Goal: Task Accomplishment & Management: Use online tool/utility

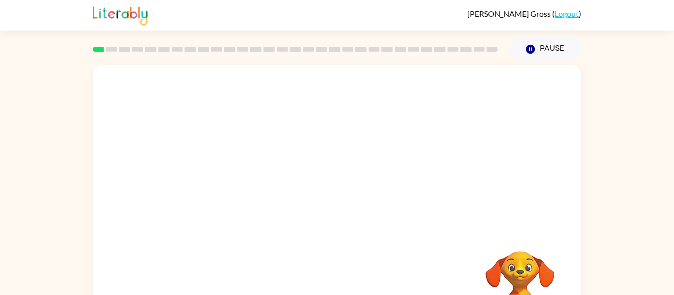
scroll to position [2, 0]
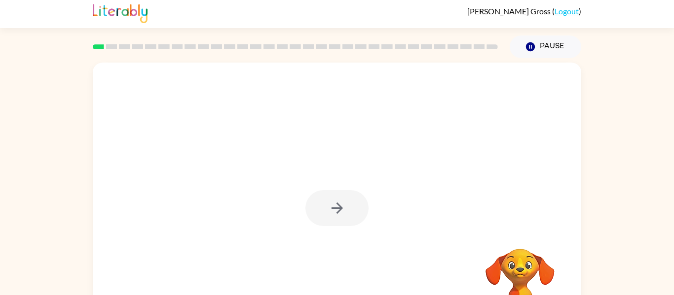
click at [393, 228] on div at bounding box center [337, 204] width 488 height 282
click at [324, 202] on div at bounding box center [336, 208] width 63 height 36
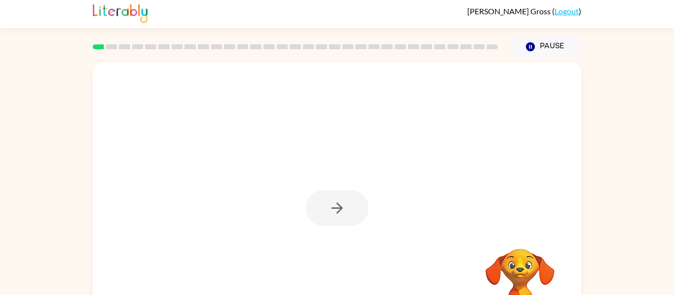
click at [324, 202] on div at bounding box center [336, 208] width 63 height 36
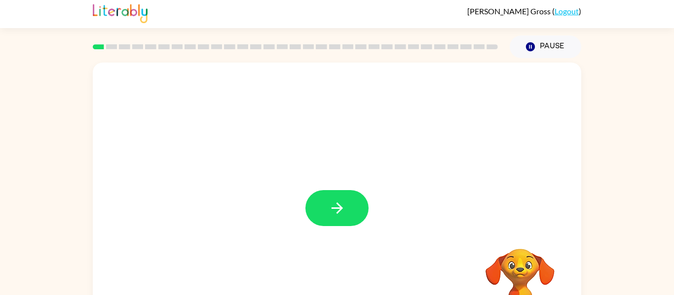
click at [324, 202] on button "button" at bounding box center [336, 208] width 63 height 36
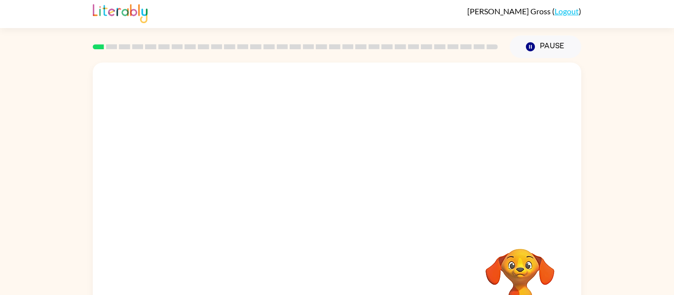
click at [324, 202] on div at bounding box center [313, 186] width 421 height 36
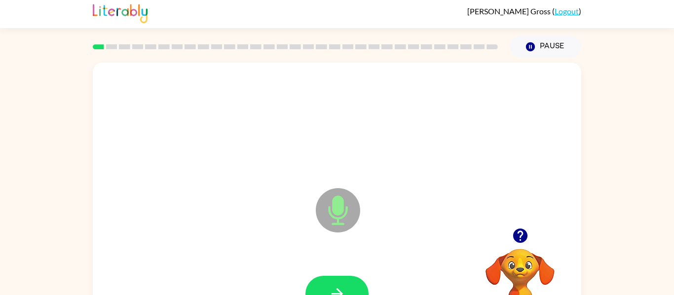
click at [335, 273] on div at bounding box center [337, 294] width 469 height 81
click at [336, 275] on div at bounding box center [337, 294] width 469 height 81
click at [333, 283] on button "button" at bounding box center [336, 294] width 63 height 36
click at [337, 213] on icon "Microphone The Microphone is here when it is your turn to talk" at bounding box center [387, 223] width 148 height 74
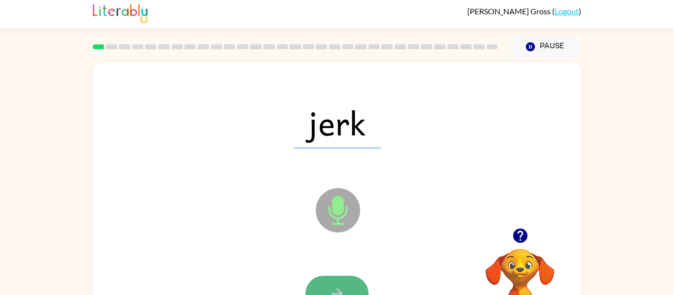
click at [330, 282] on button "button" at bounding box center [336, 294] width 63 height 36
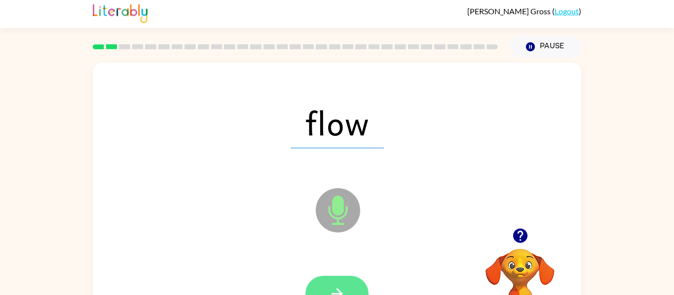
click at [330, 282] on button "button" at bounding box center [336, 294] width 63 height 36
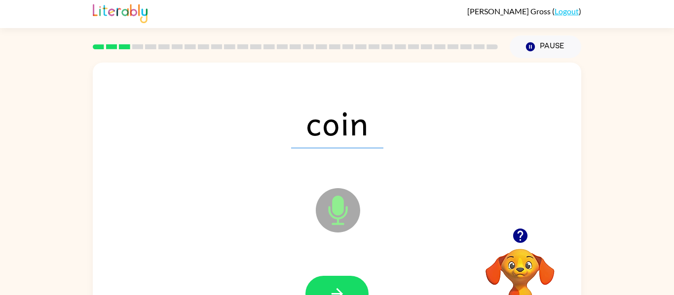
click at [330, 282] on button "button" at bounding box center [336, 294] width 63 height 36
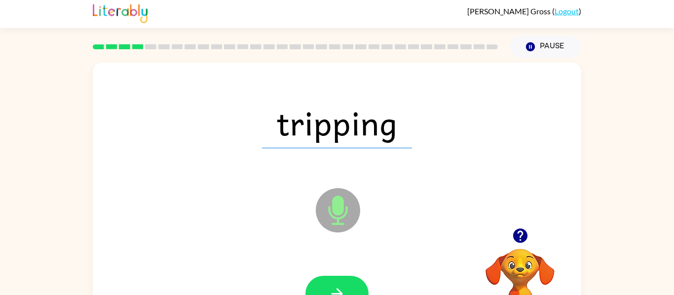
click at [330, 282] on button "button" at bounding box center [336, 294] width 63 height 36
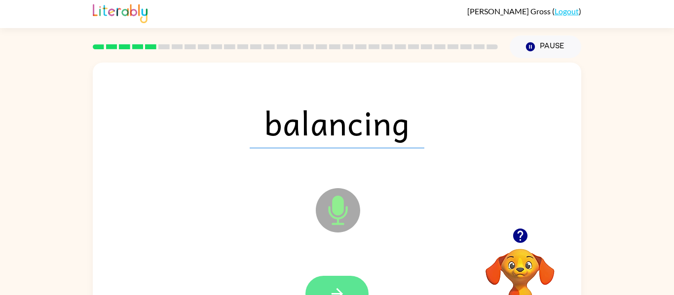
click at [339, 288] on icon "button" at bounding box center [336, 294] width 17 height 17
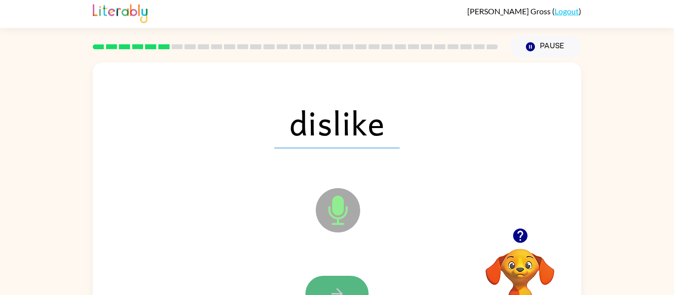
click at [337, 289] on icon "button" at bounding box center [336, 294] width 17 height 17
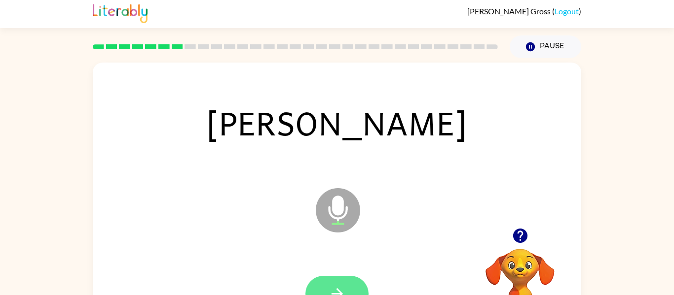
click at [335, 286] on icon "button" at bounding box center [336, 294] width 17 height 17
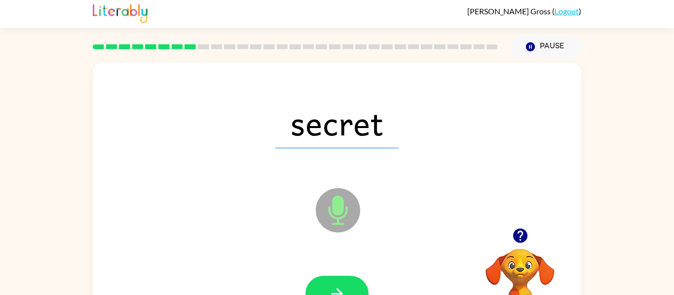
click at [335, 286] on icon "button" at bounding box center [336, 294] width 17 height 17
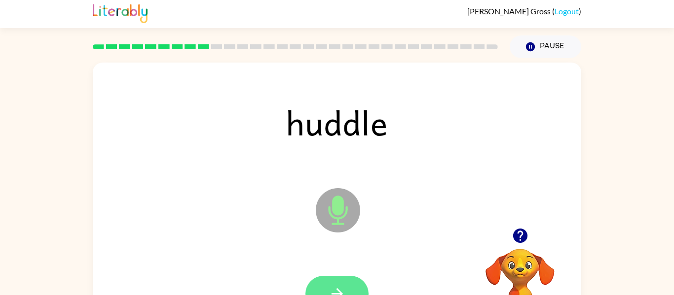
click at [338, 281] on button "button" at bounding box center [336, 294] width 63 height 36
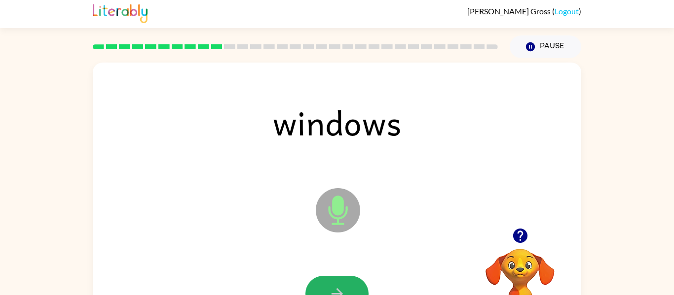
click at [338, 281] on button "button" at bounding box center [336, 294] width 63 height 36
